Goal: Information Seeking & Learning: Learn about a topic

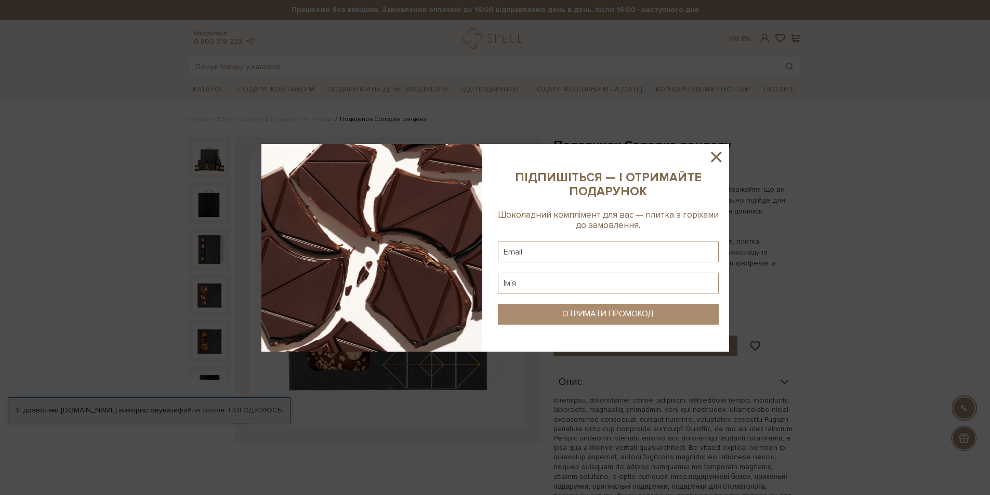
click at [718, 158] on icon at bounding box center [716, 157] width 10 height 10
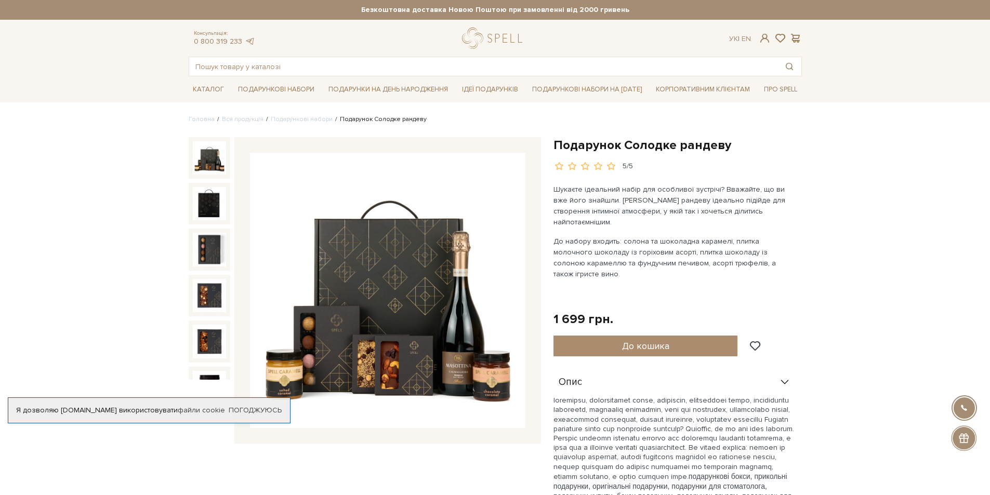
click at [202, 152] on img at bounding box center [209, 157] width 33 height 33
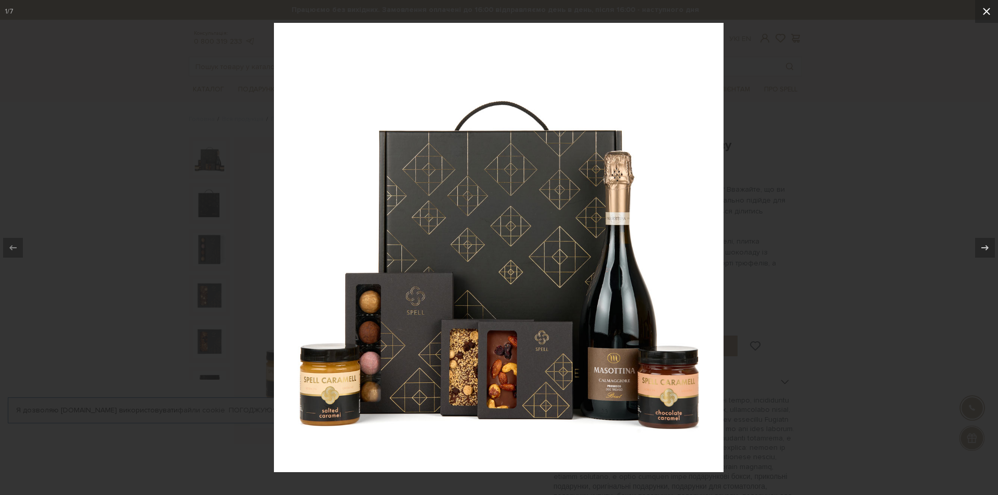
click at [987, 10] on icon at bounding box center [986, 11] width 12 height 12
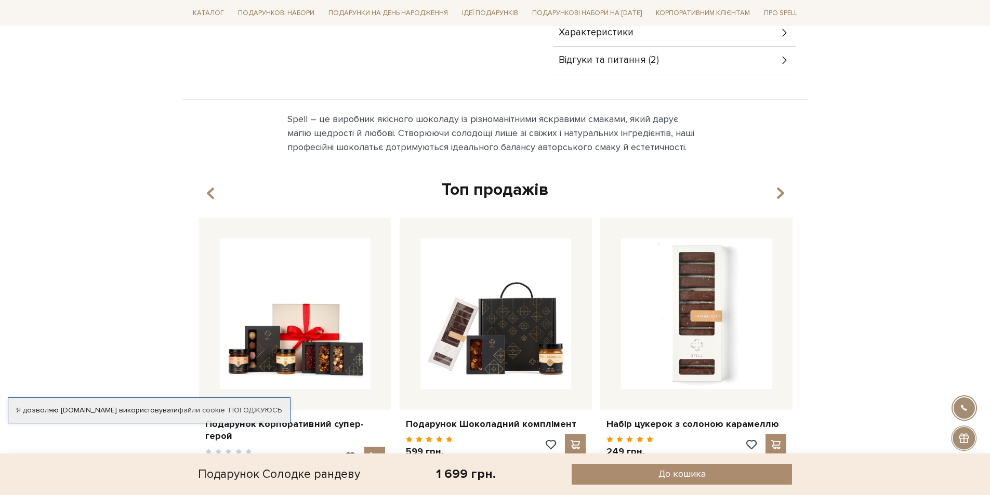
scroll to position [728, 0]
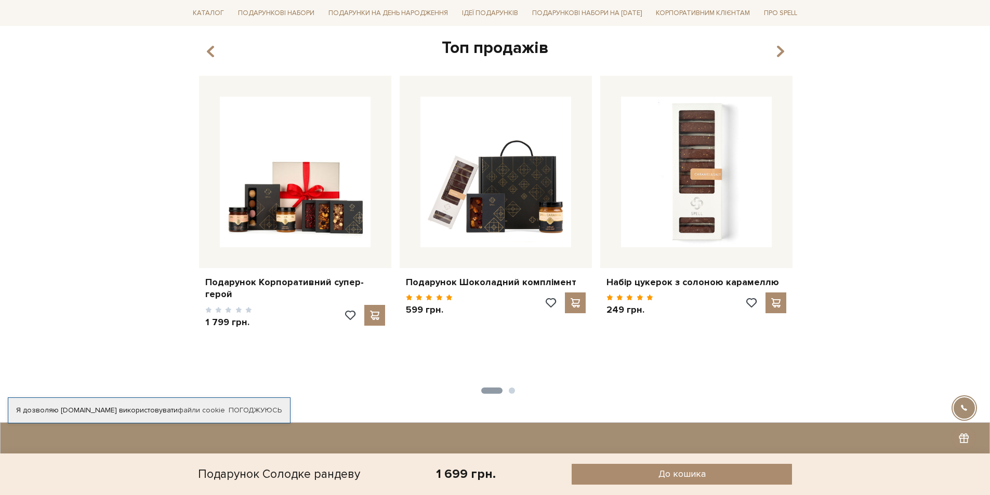
click at [510, 388] on button "2" at bounding box center [512, 391] width 6 height 6
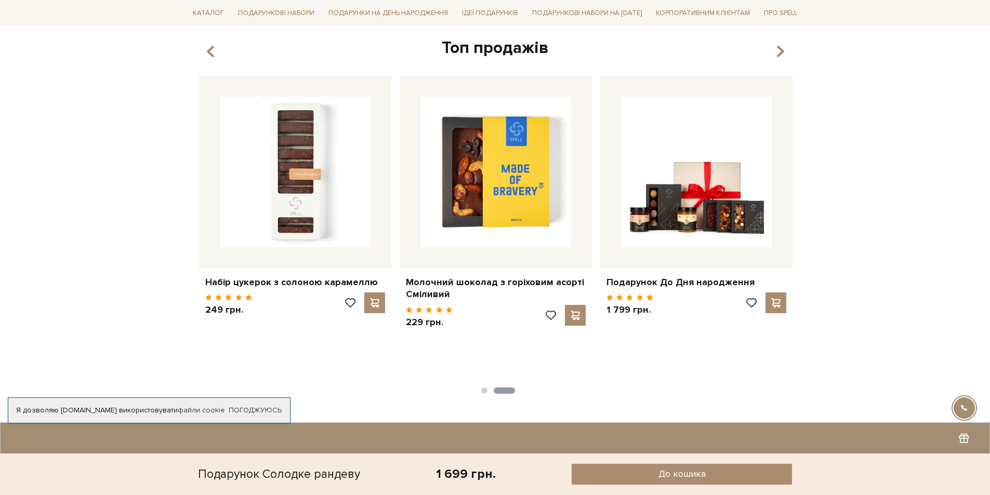
click at [510, 388] on button "2" at bounding box center [504, 391] width 21 height 6
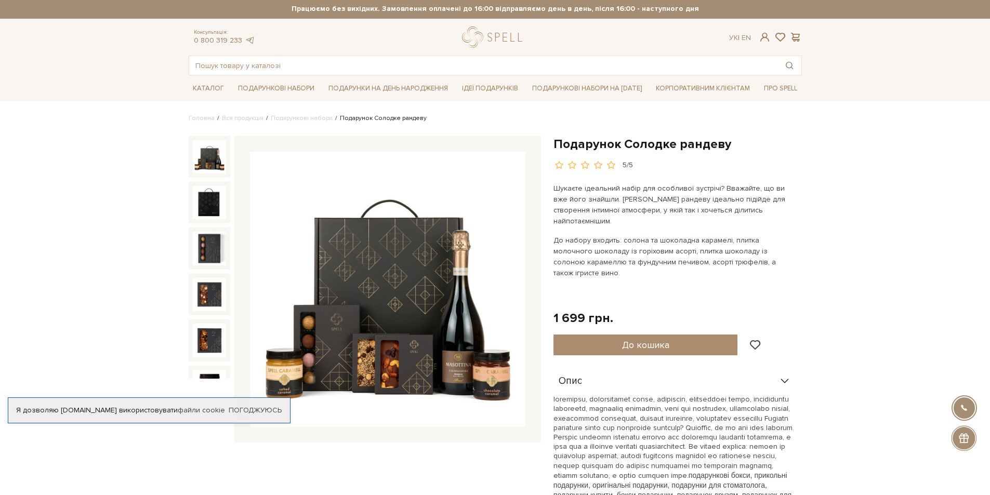
scroll to position [0, 0]
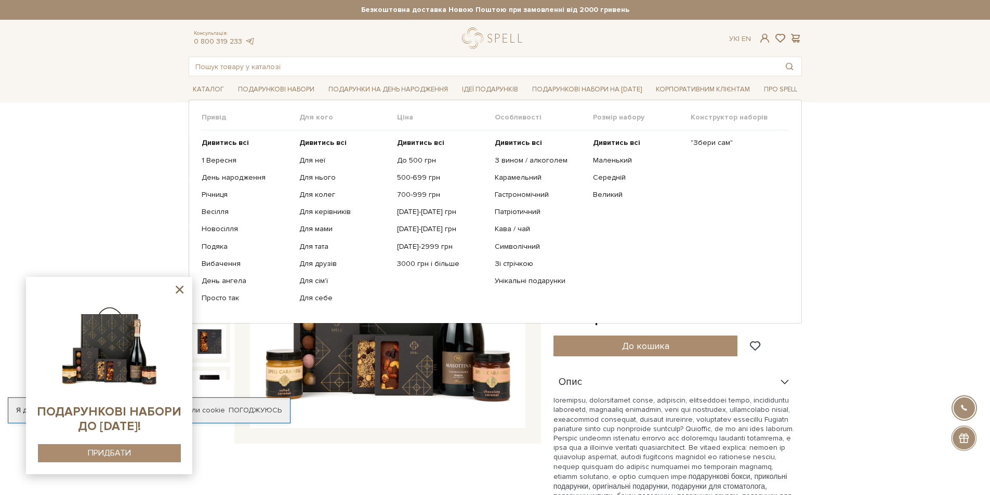
click at [207, 293] on ul "Дивитись всі 1 Вересня День народження Річниця Весілля Новосілля" at bounding box center [251, 220] width 98 height 180
click at [208, 299] on link "Просто так" at bounding box center [247, 298] width 90 height 9
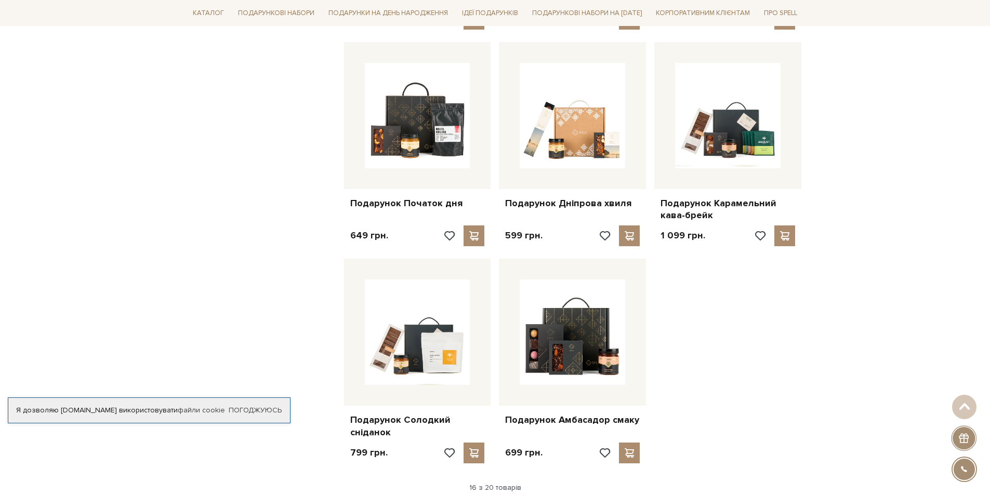
scroll to position [1248, 0]
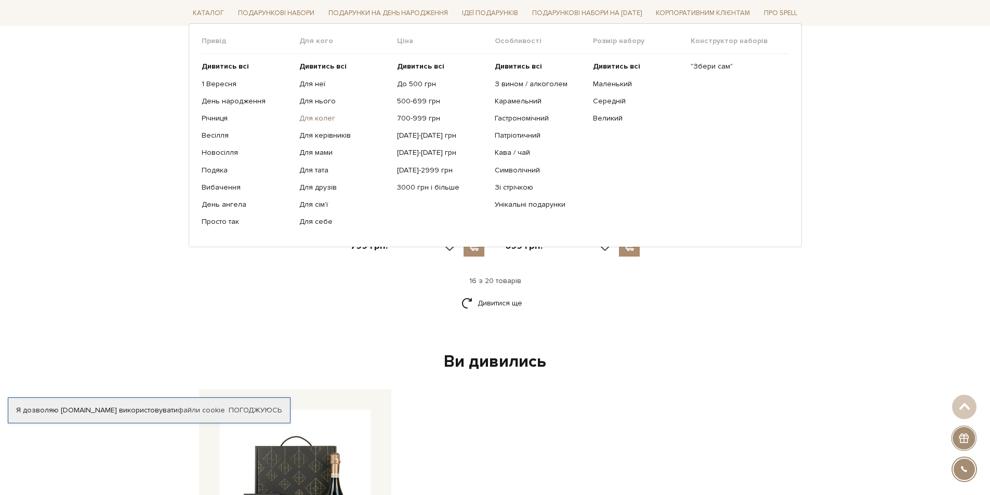
click at [302, 116] on link "Для колег" at bounding box center [344, 118] width 90 height 9
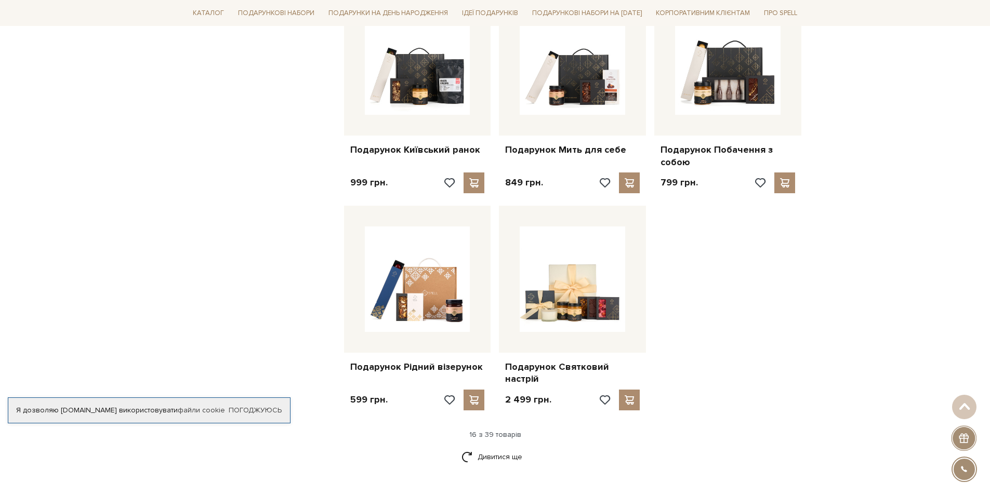
scroll to position [1196, 0]
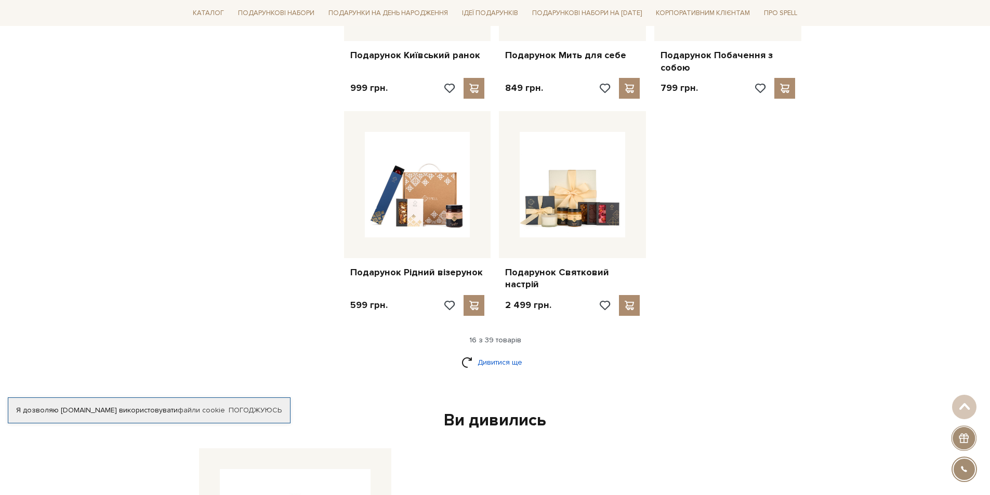
click at [512, 354] on link "Дивитися ще" at bounding box center [496, 363] width 68 height 18
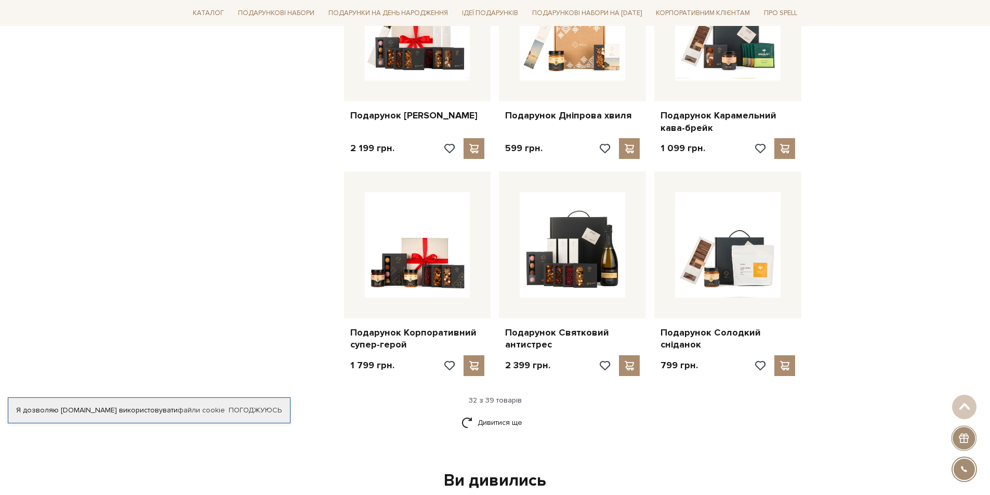
scroll to position [2235, 0]
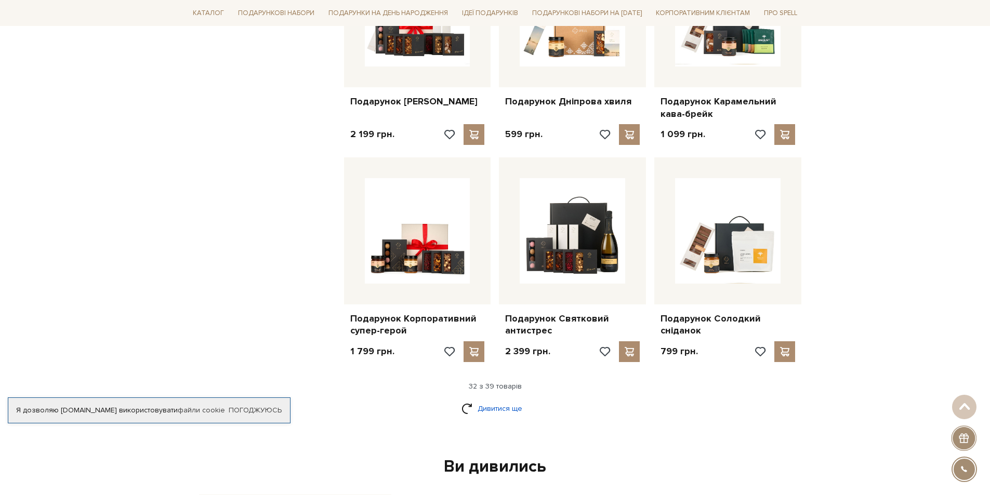
click at [505, 400] on link "Дивитися ще" at bounding box center [496, 409] width 68 height 18
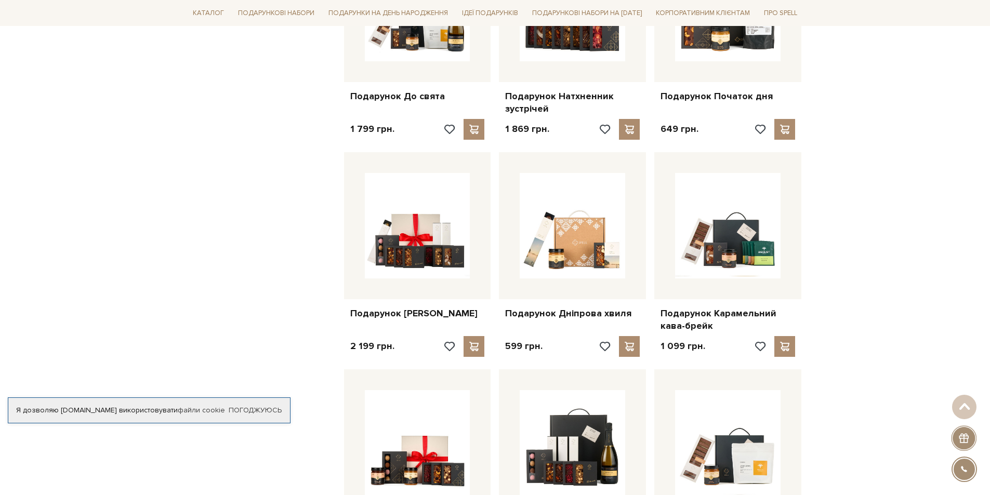
scroll to position [1871, 0]
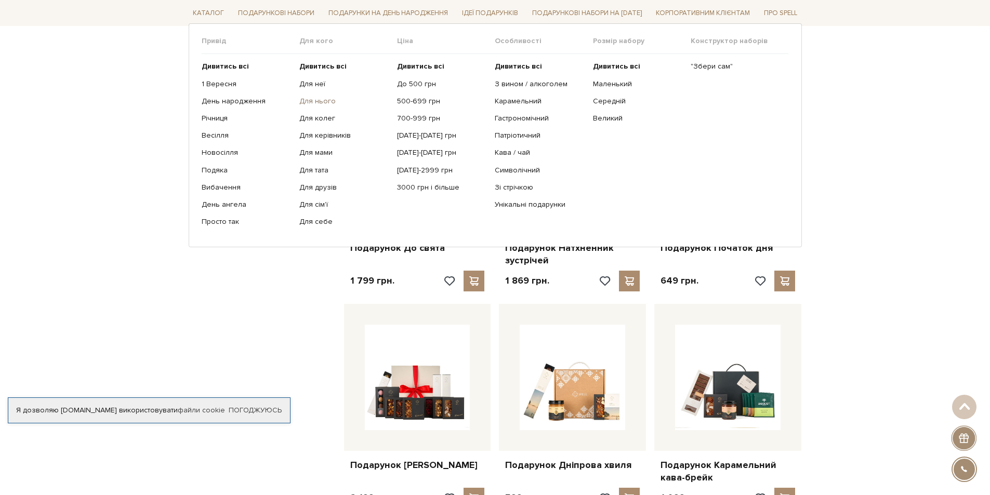
click at [312, 101] on link "Для нього" at bounding box center [344, 101] width 90 height 9
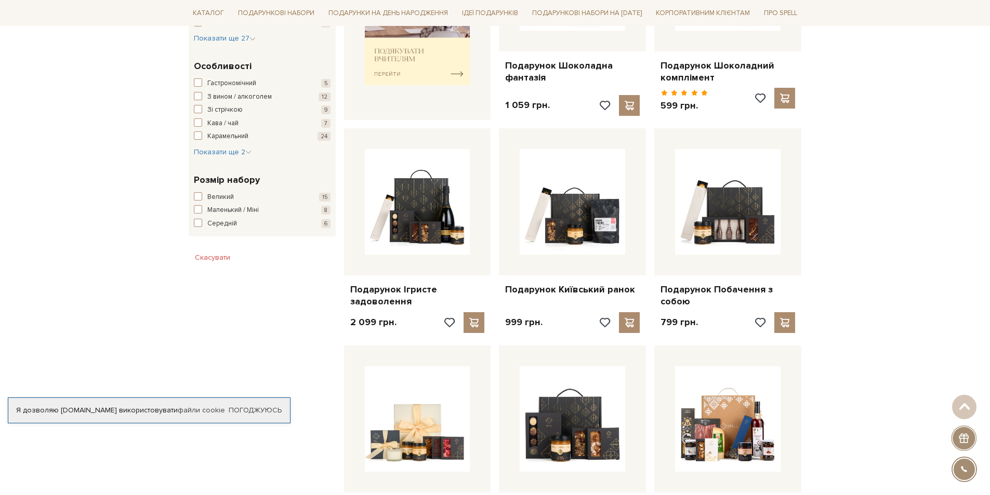
scroll to position [676, 0]
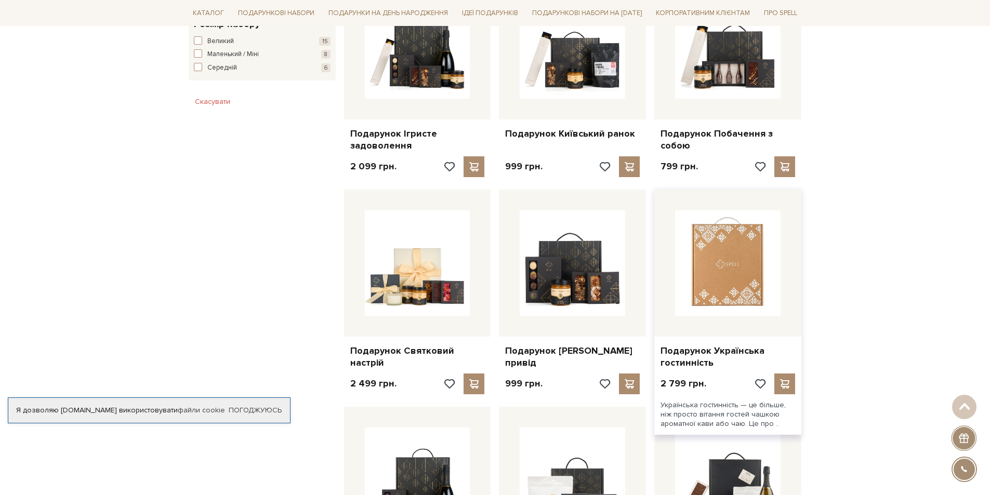
click at [750, 257] on img at bounding box center [728, 264] width 106 height 106
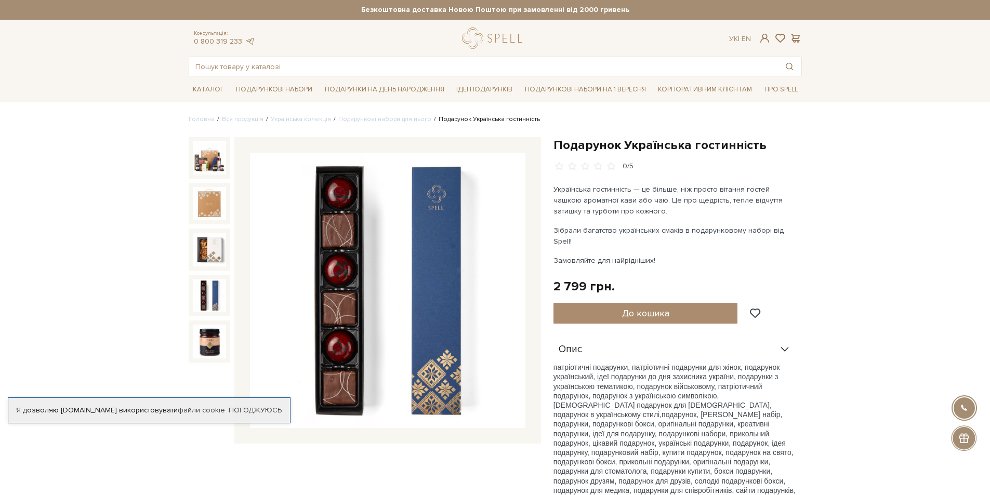
click at [204, 297] on img at bounding box center [209, 295] width 33 height 33
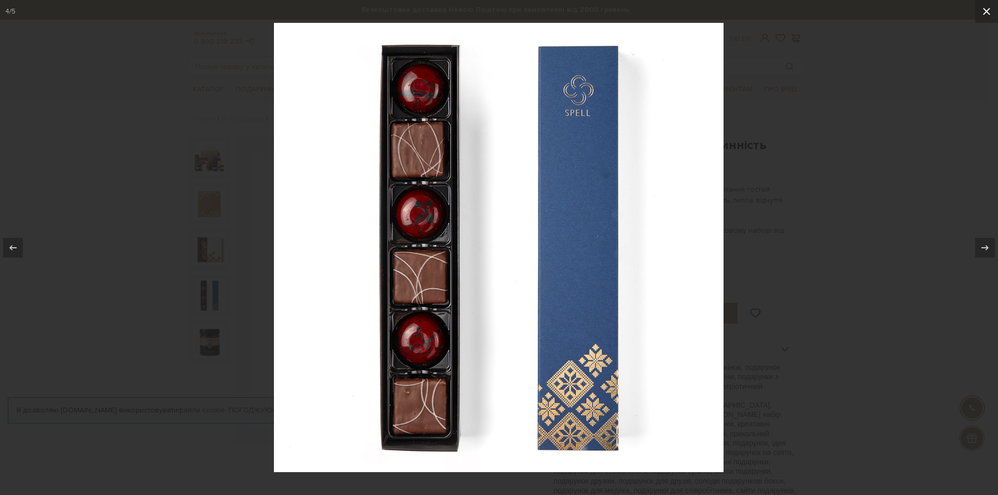
click at [987, 6] on icon at bounding box center [986, 11] width 12 height 12
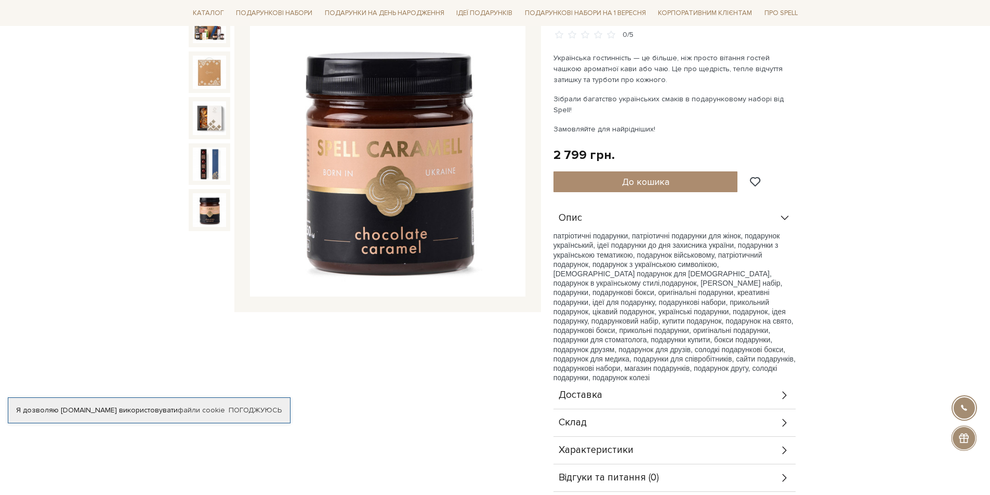
scroll to position [156, 0]
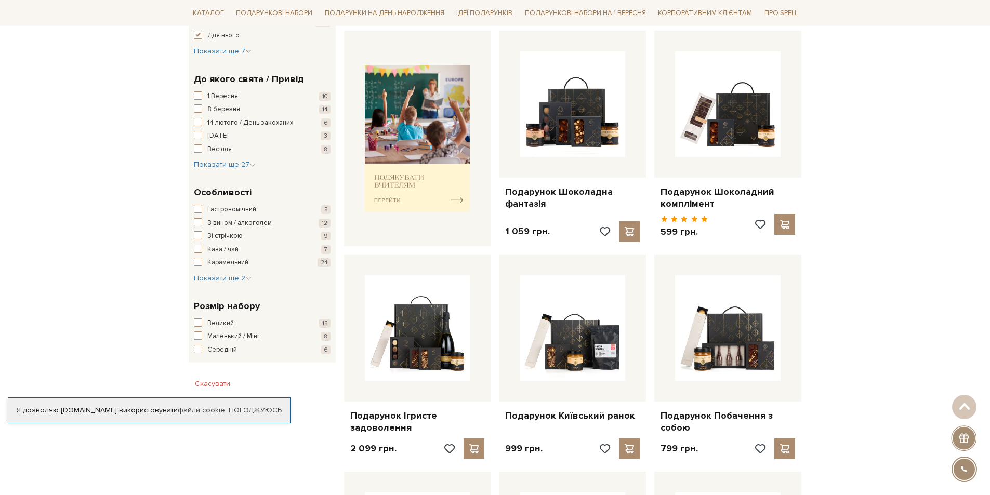
scroll to position [260, 0]
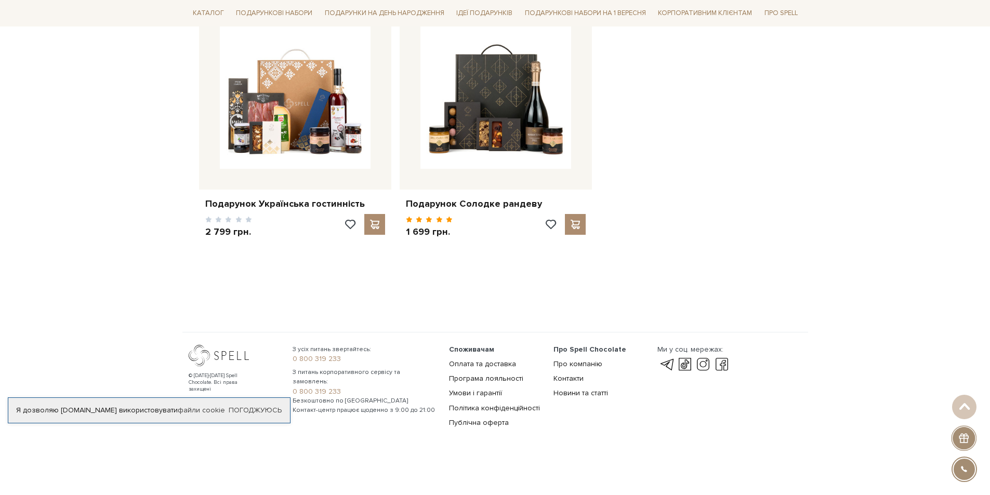
scroll to position [1635, 0]
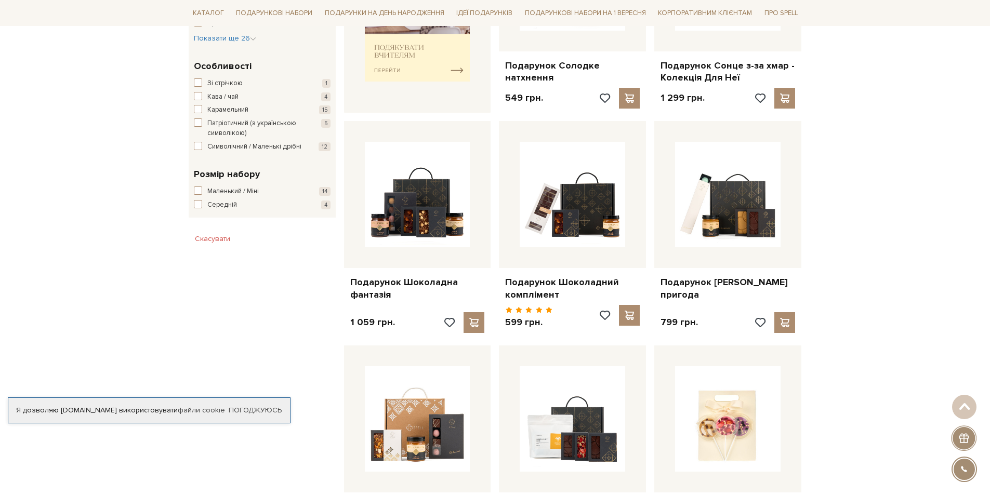
scroll to position [208, 0]
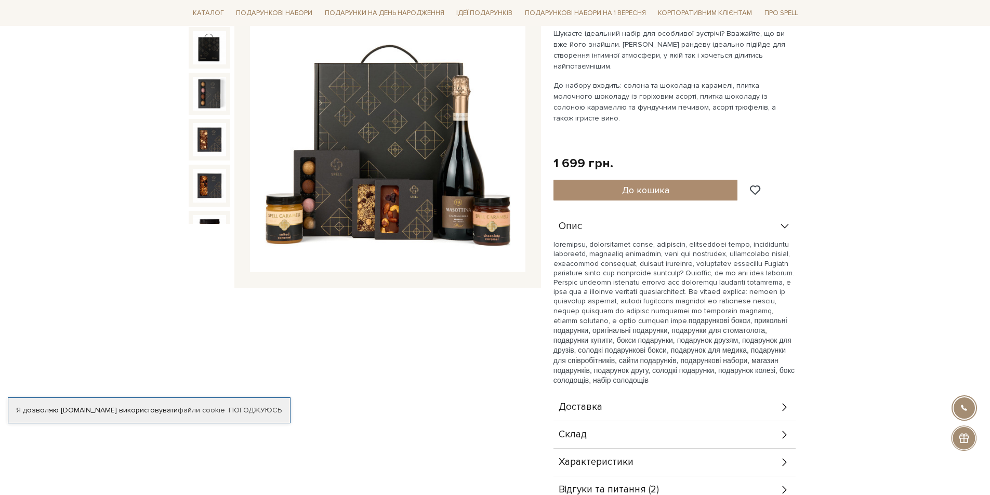
scroll to position [364, 0]
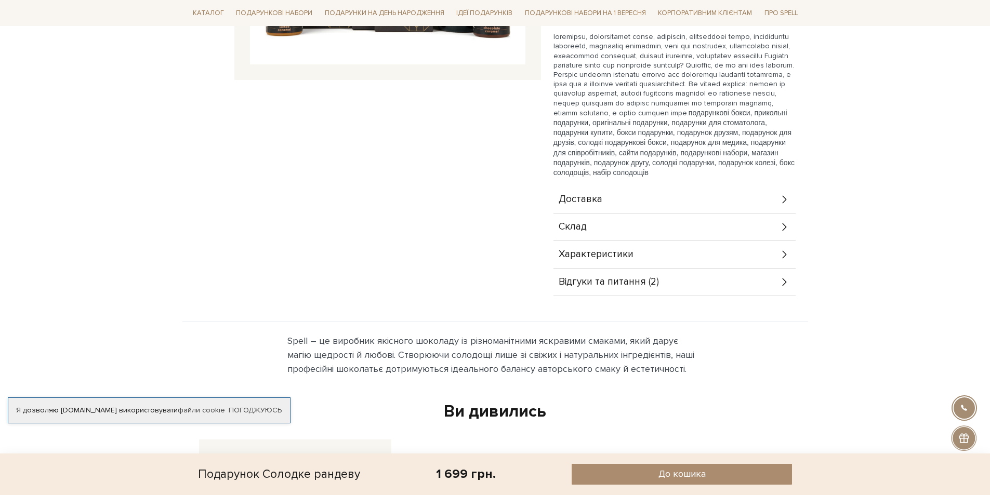
click at [728, 276] on div "Відгуки та питання (2)" at bounding box center [675, 282] width 242 height 27
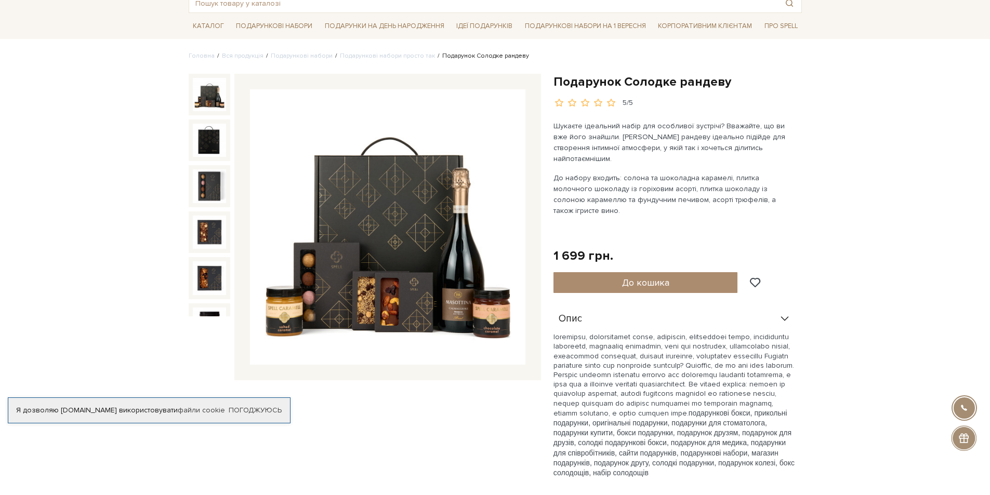
scroll to position [0, 0]
